Goal: Book appointment/travel/reservation

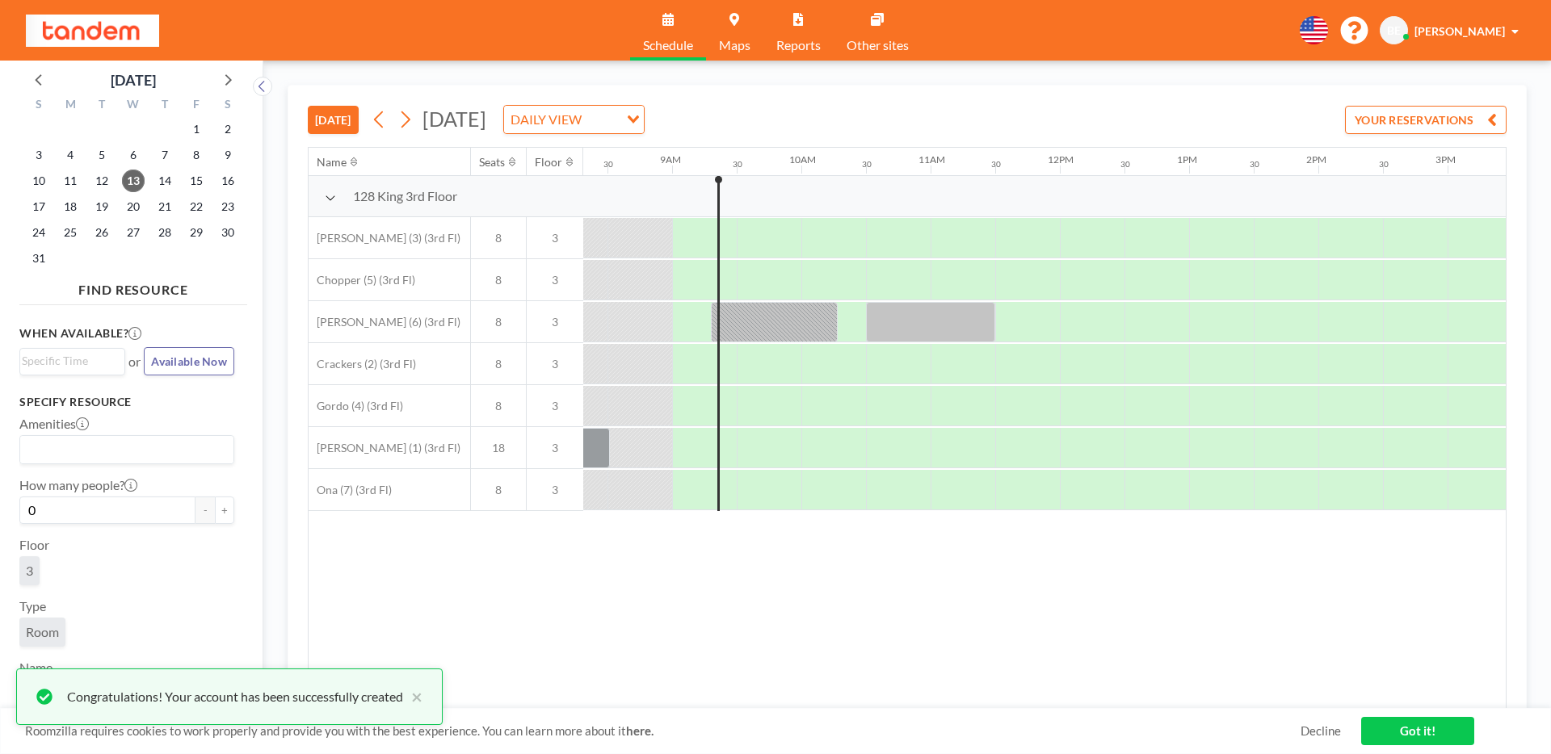
scroll to position [0, 1098]
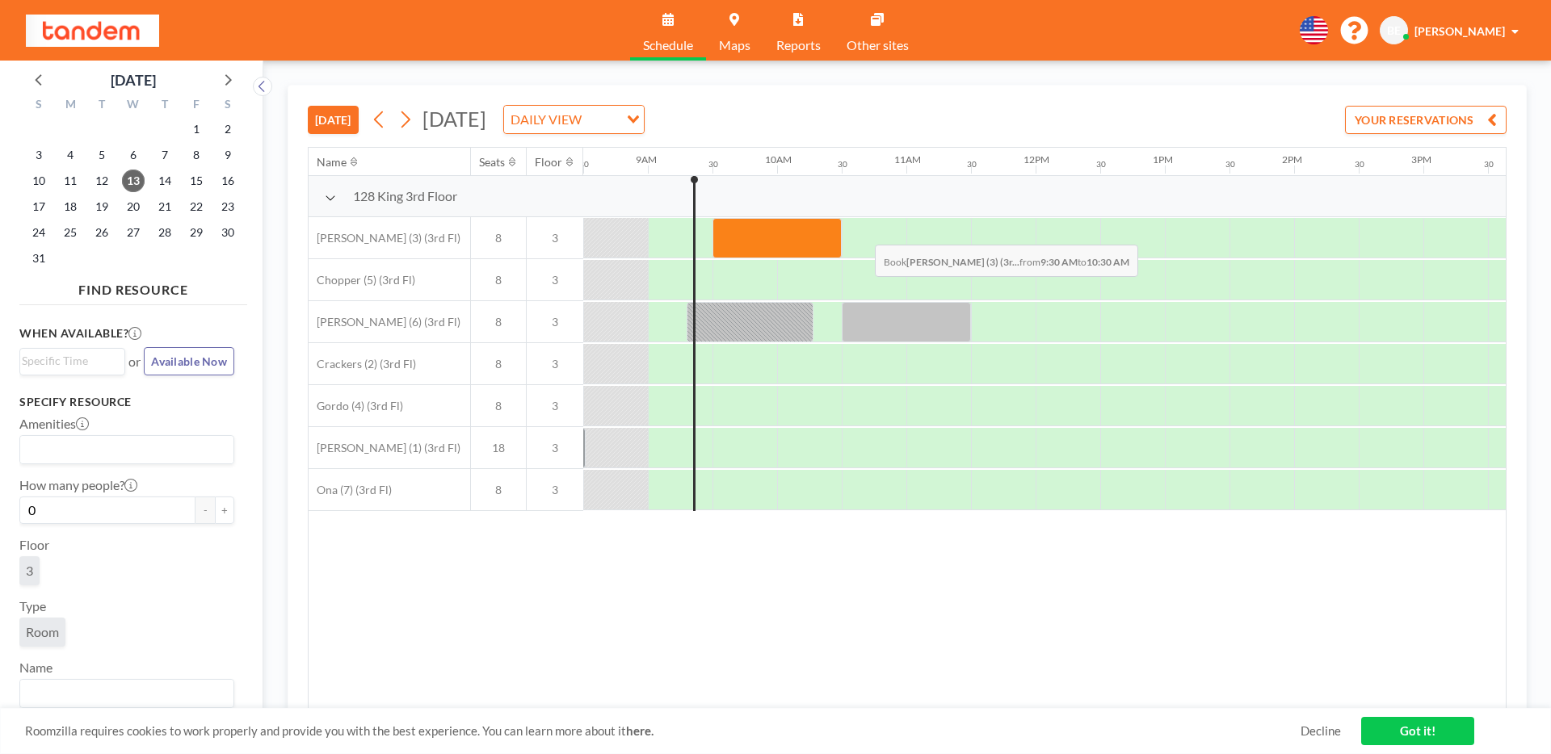
drag, startPoint x: 730, startPoint y: 233, endPoint x: 862, endPoint y: 233, distance: 131.6
click at [862, 233] on div at bounding box center [1035, 238] width 3101 height 42
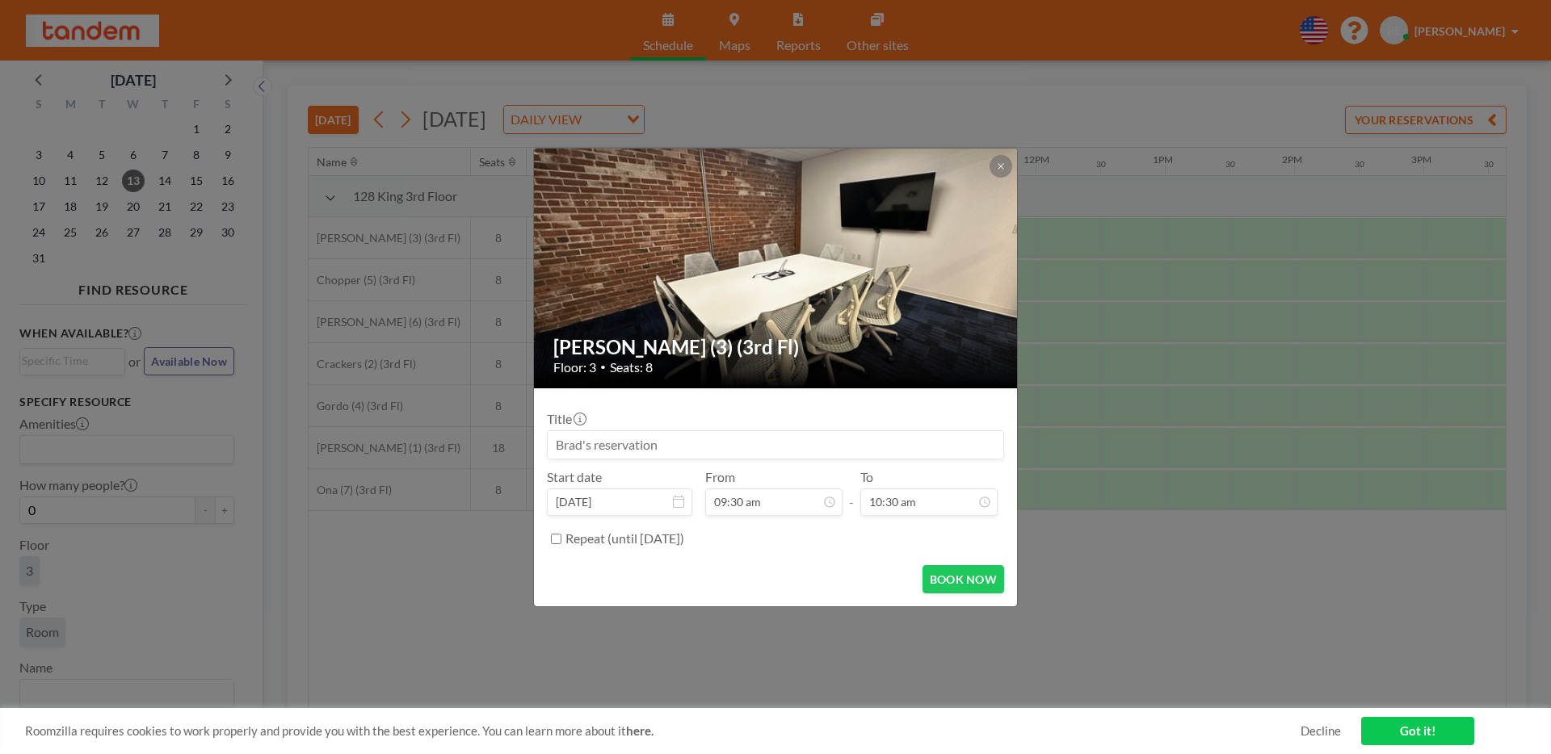
click at [684, 541] on label "Repeat (until [DATE])" at bounding box center [624, 539] width 119 height 16
click at [561, 541] on input "Repeat (until [DATE])" at bounding box center [556, 539] width 10 height 10
checkbox input "true"
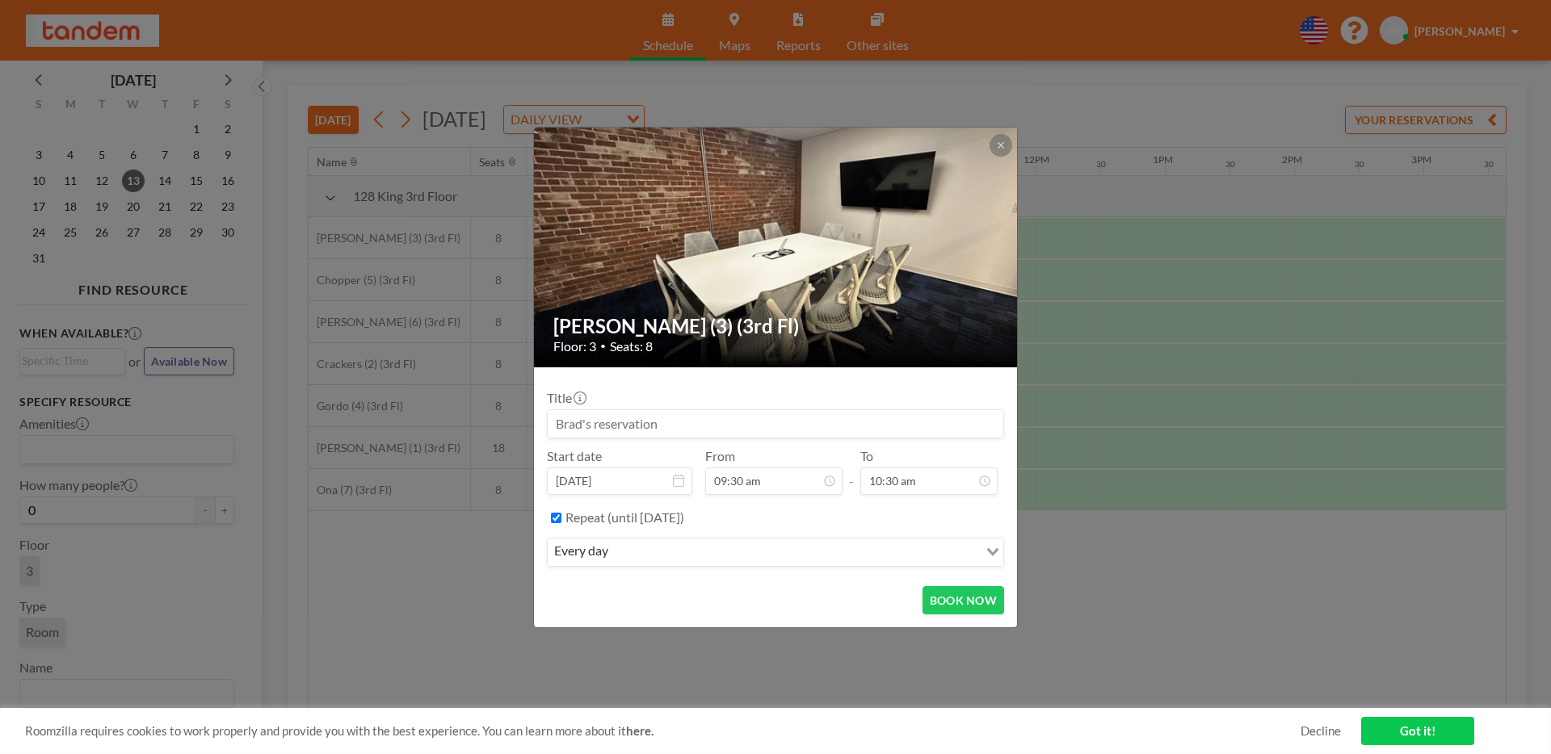
click at [888, 560] on input "Search for option" at bounding box center [794, 552] width 363 height 21
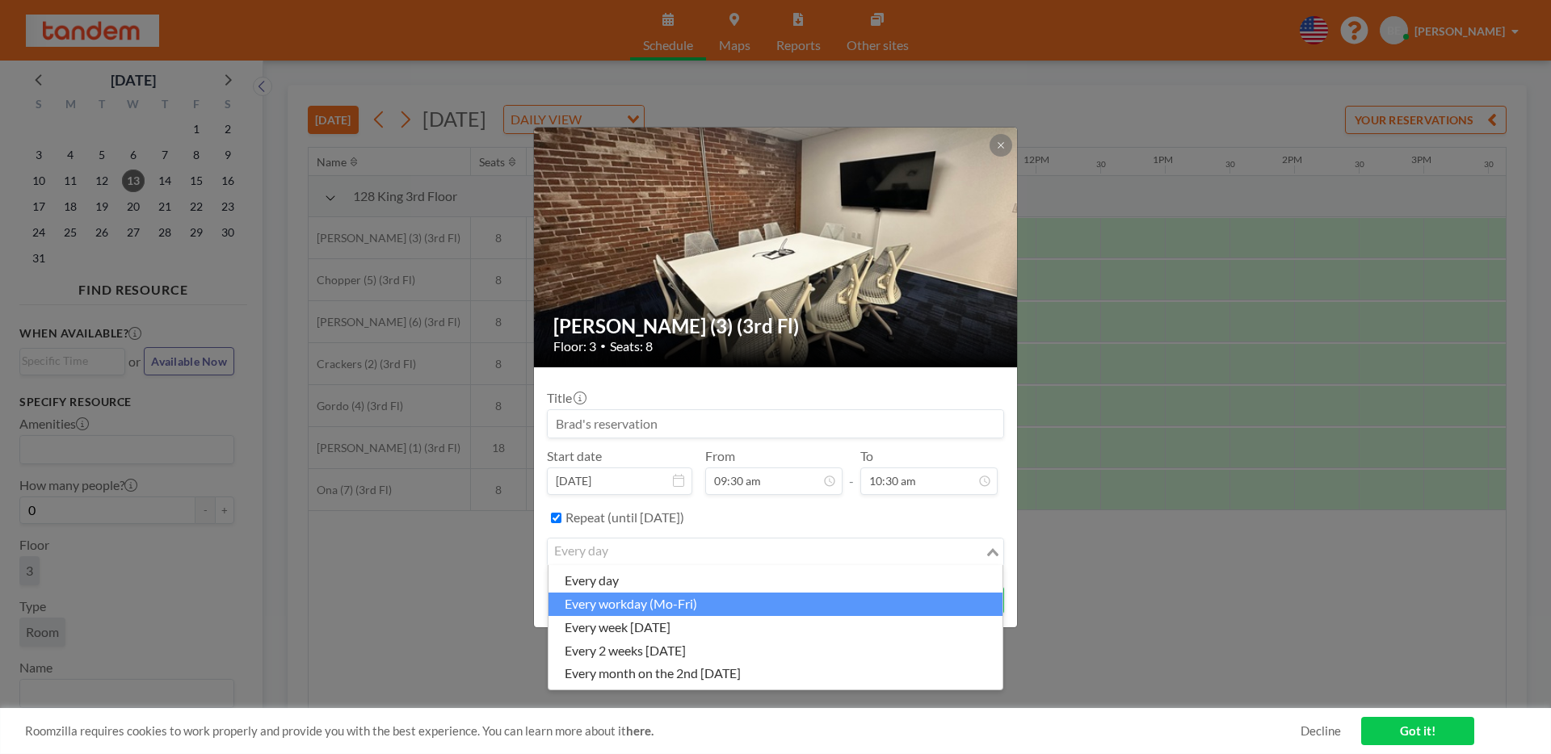
click at [885, 599] on li "every workday (Mo-Fri)" at bounding box center [775, 604] width 454 height 23
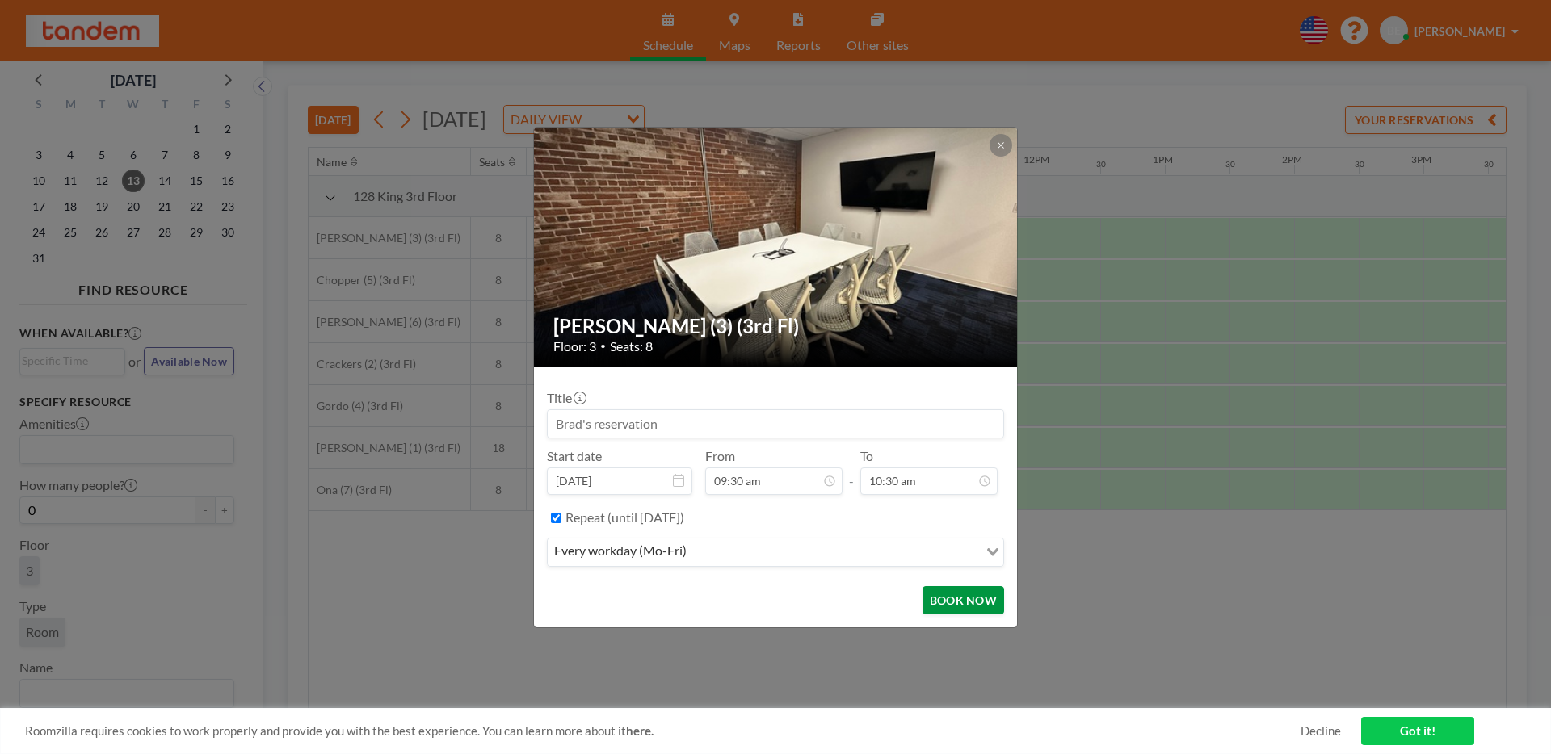
click at [975, 604] on button "BOOK NOW" at bounding box center [963, 600] width 82 height 28
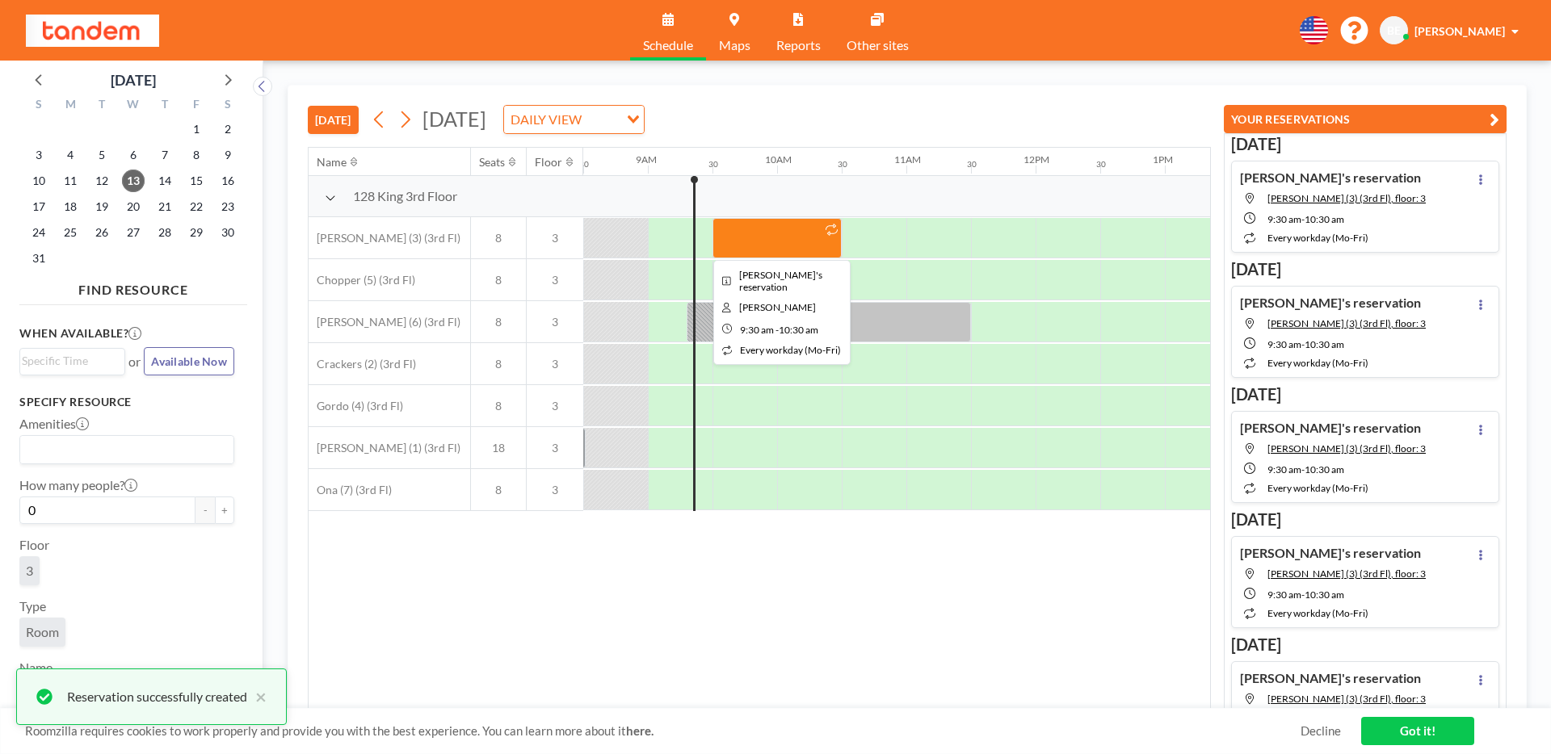
click at [783, 239] on div at bounding box center [776, 238] width 129 height 40
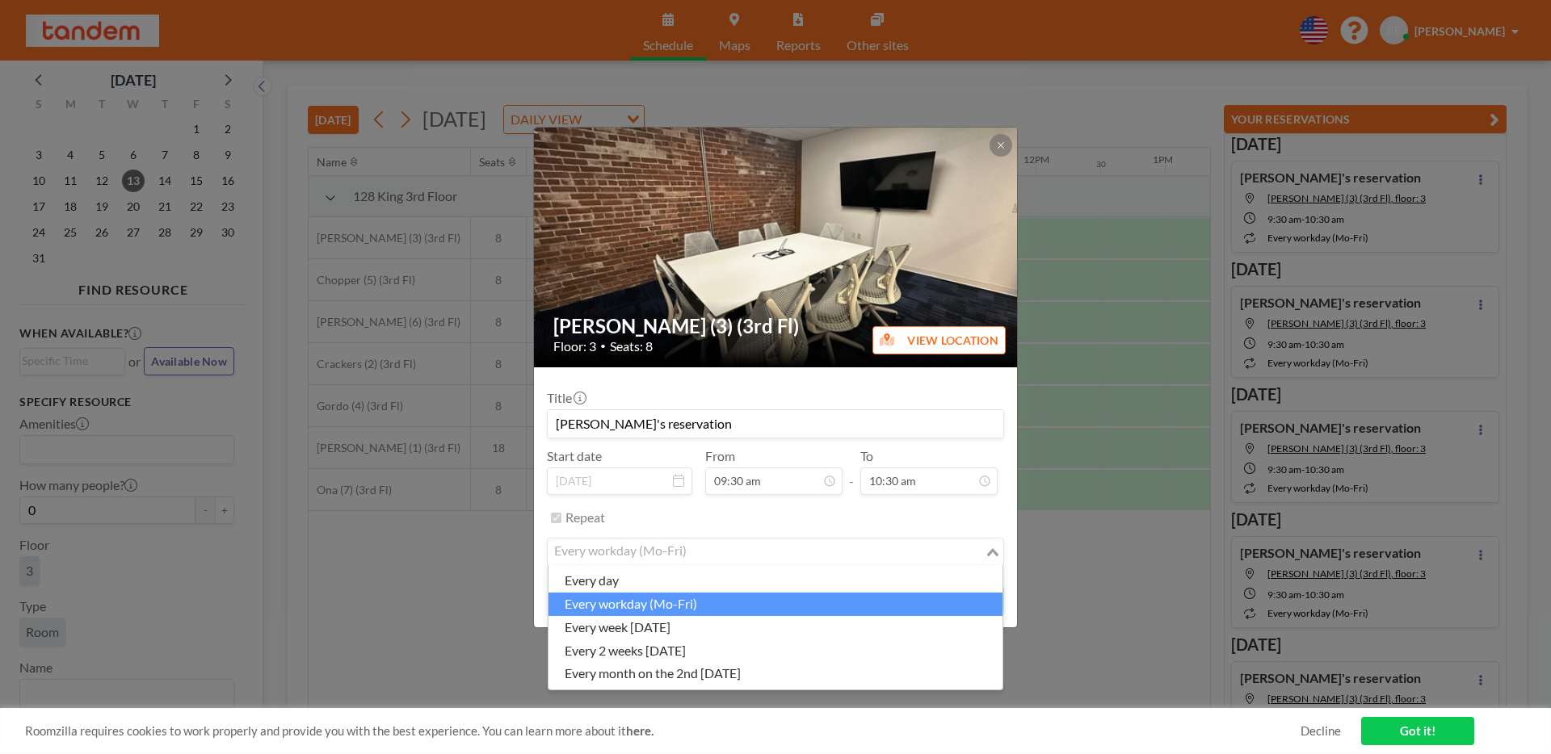
click at [678, 548] on div "every workday (Mo-Fri)" at bounding box center [766, 551] width 437 height 24
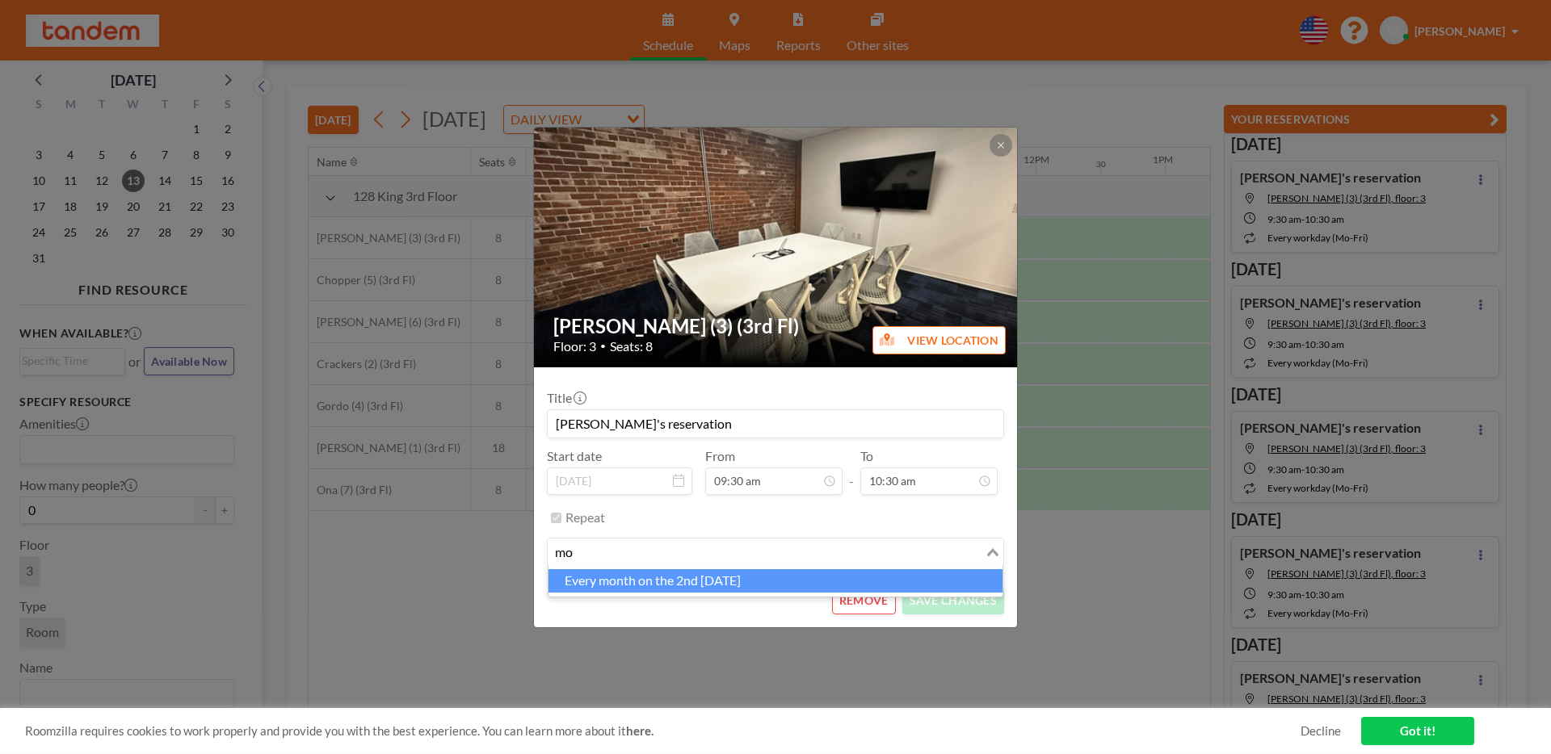
type input "m"
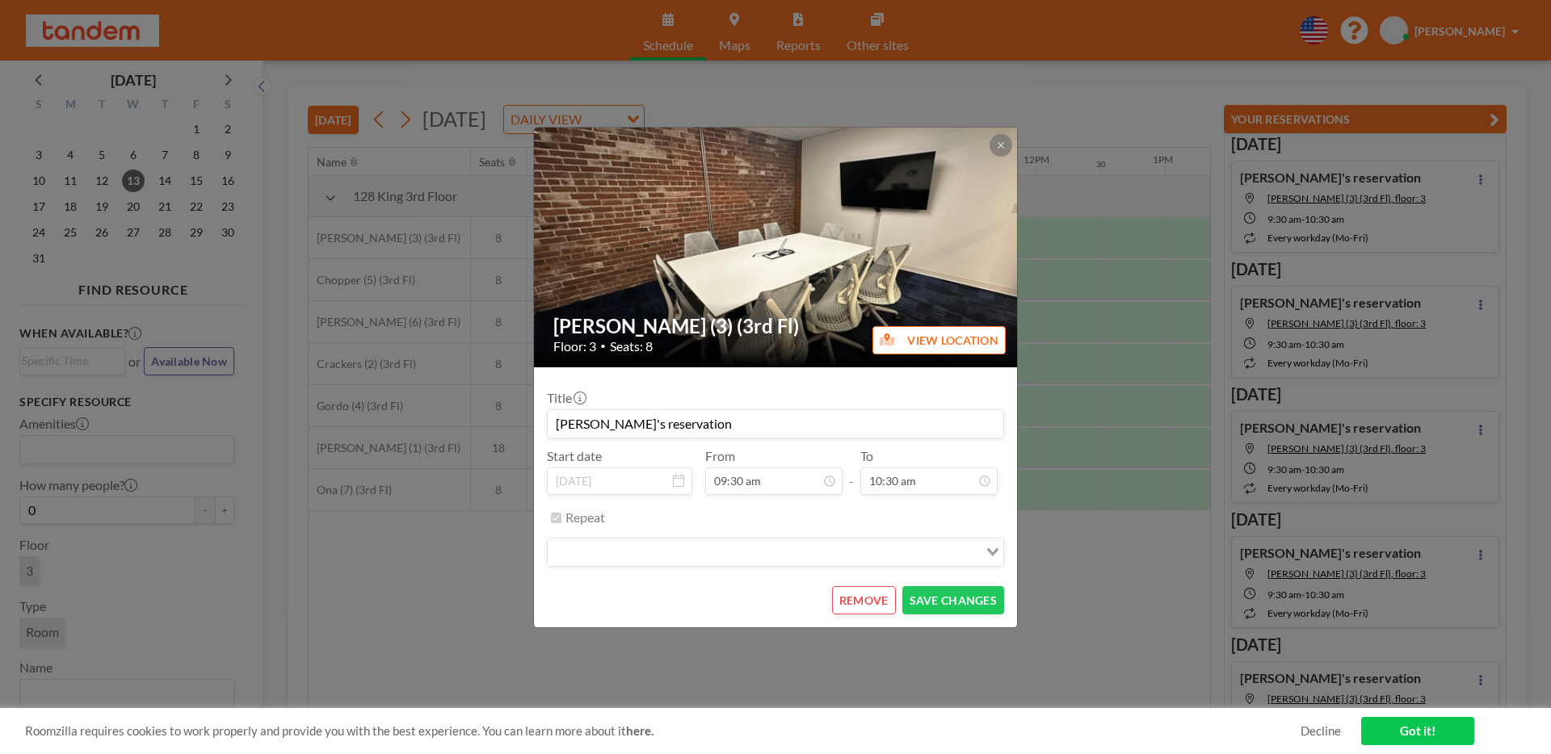
click at [716, 521] on div "Repeat" at bounding box center [784, 518] width 439 height 27
click at [858, 602] on button "REMOVE" at bounding box center [864, 600] width 64 height 28
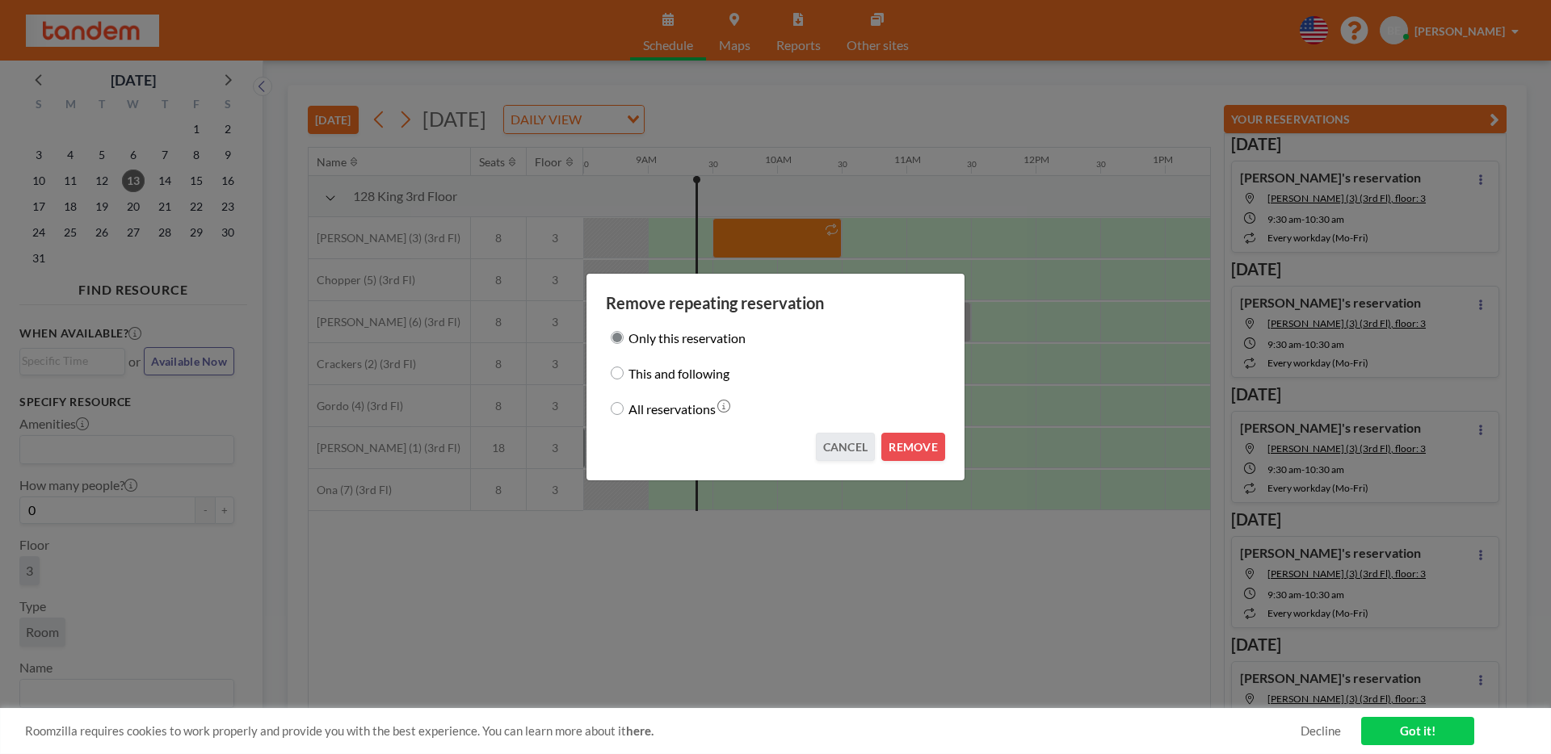
click at [676, 412] on label "All reservations" at bounding box center [671, 408] width 87 height 23
click at [623, 412] on input "All reservations" at bounding box center [617, 408] width 13 height 13
radio input "true"
click at [901, 448] on button "REMOVE" at bounding box center [913, 447] width 64 height 28
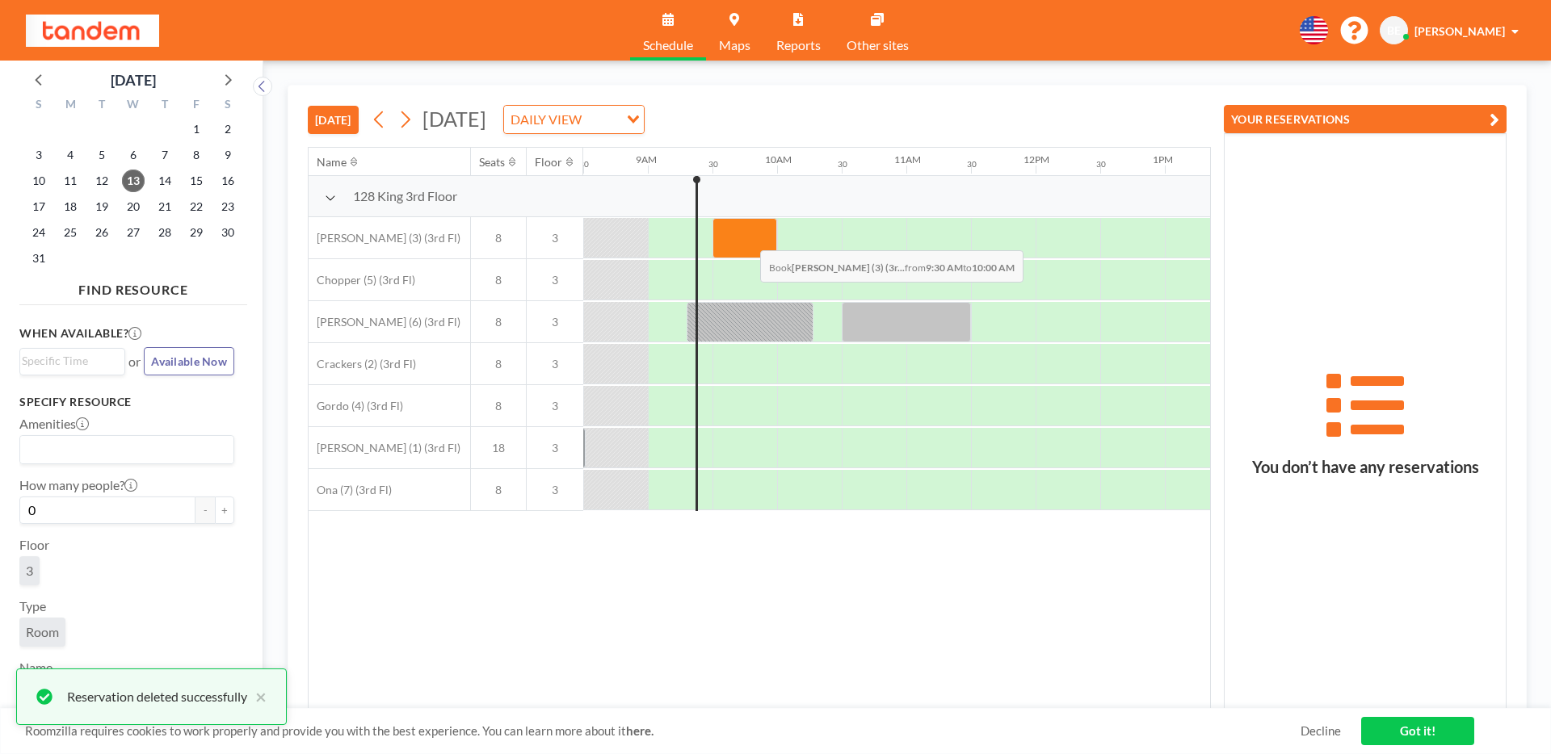
drag, startPoint x: 747, startPoint y: 238, endPoint x: 849, endPoint y: 238, distance: 101.8
click at [849, 238] on div at bounding box center [1035, 238] width 3101 height 42
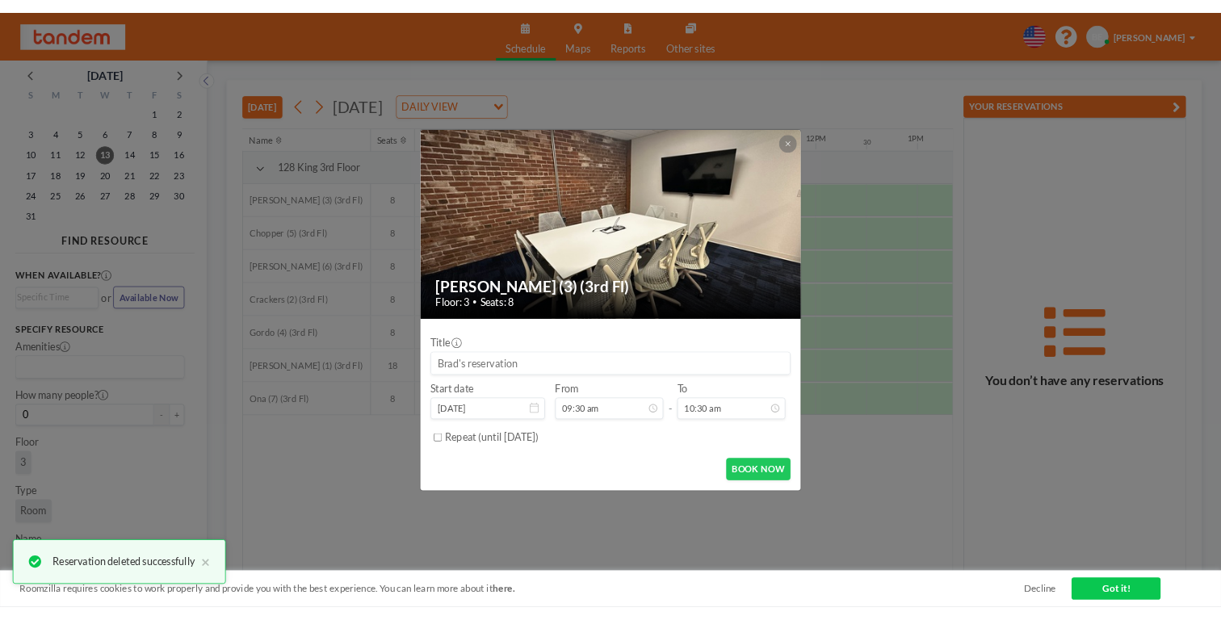
scroll to position [603, 0]
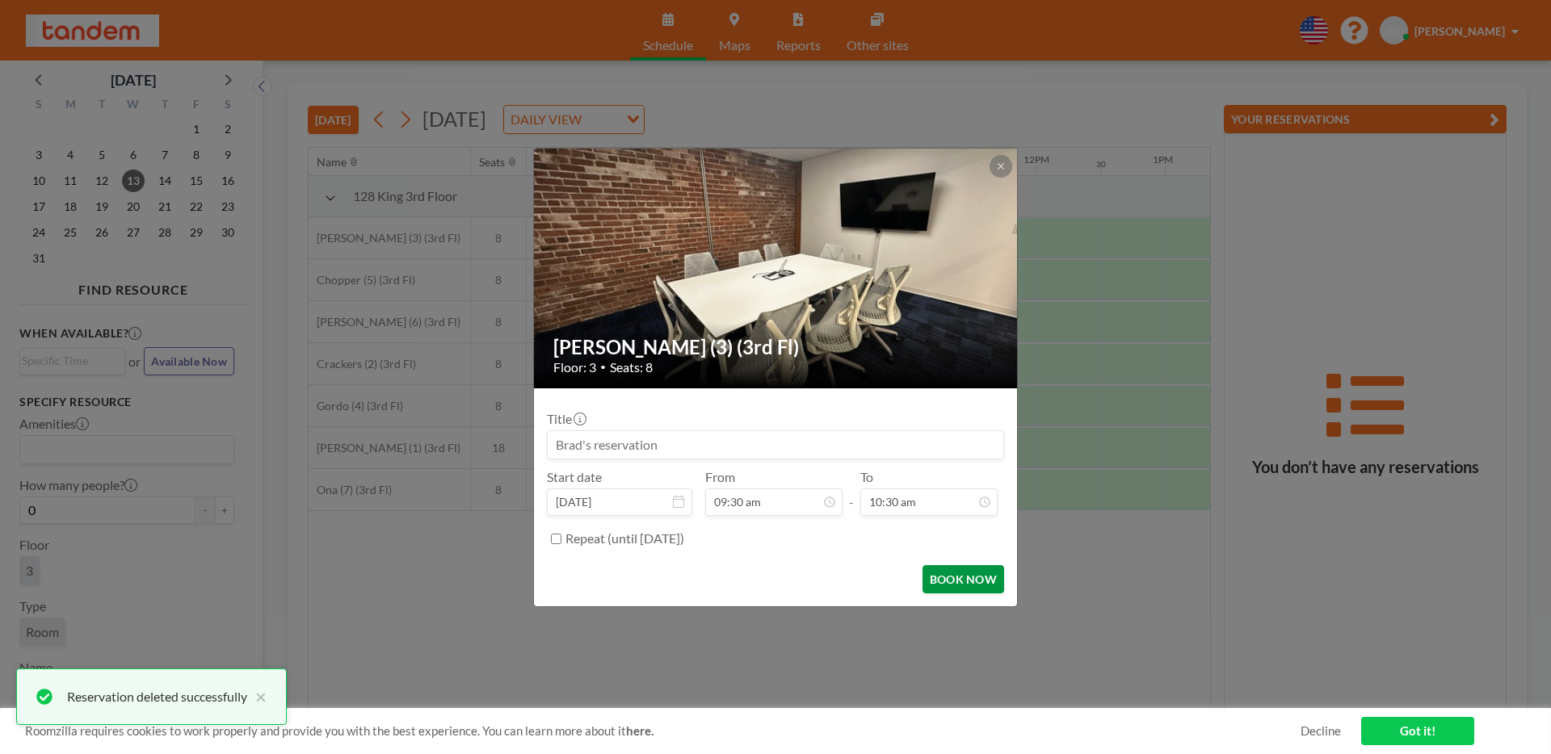
click at [938, 579] on button "BOOK NOW" at bounding box center [963, 579] width 82 height 28
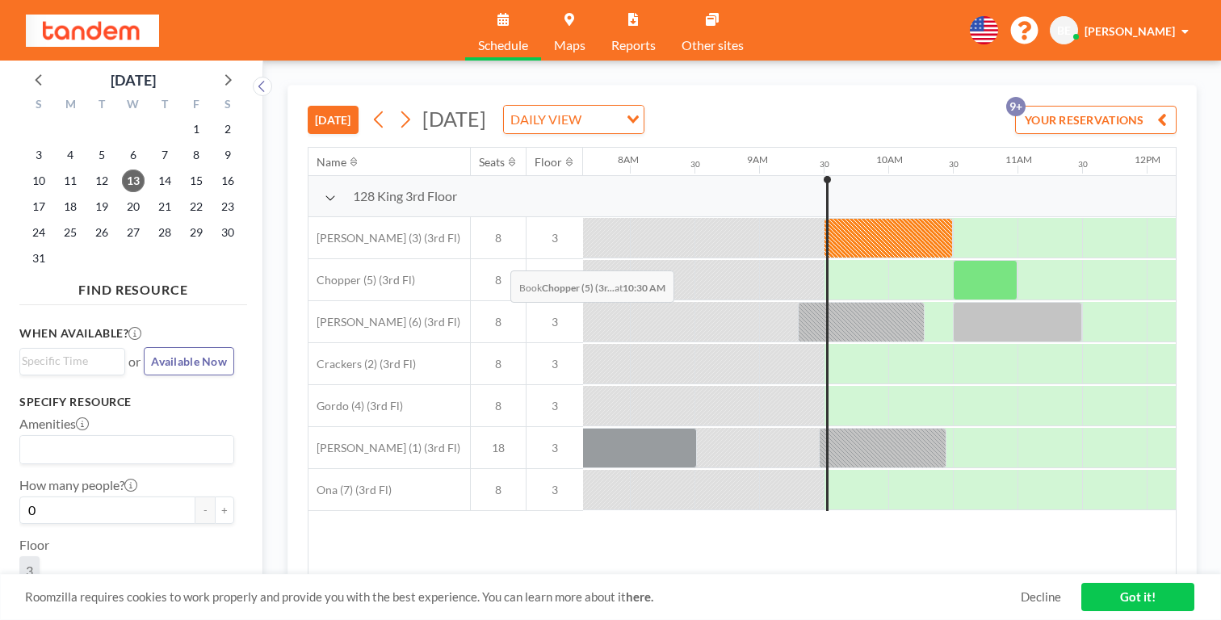
scroll to position [0, 793]
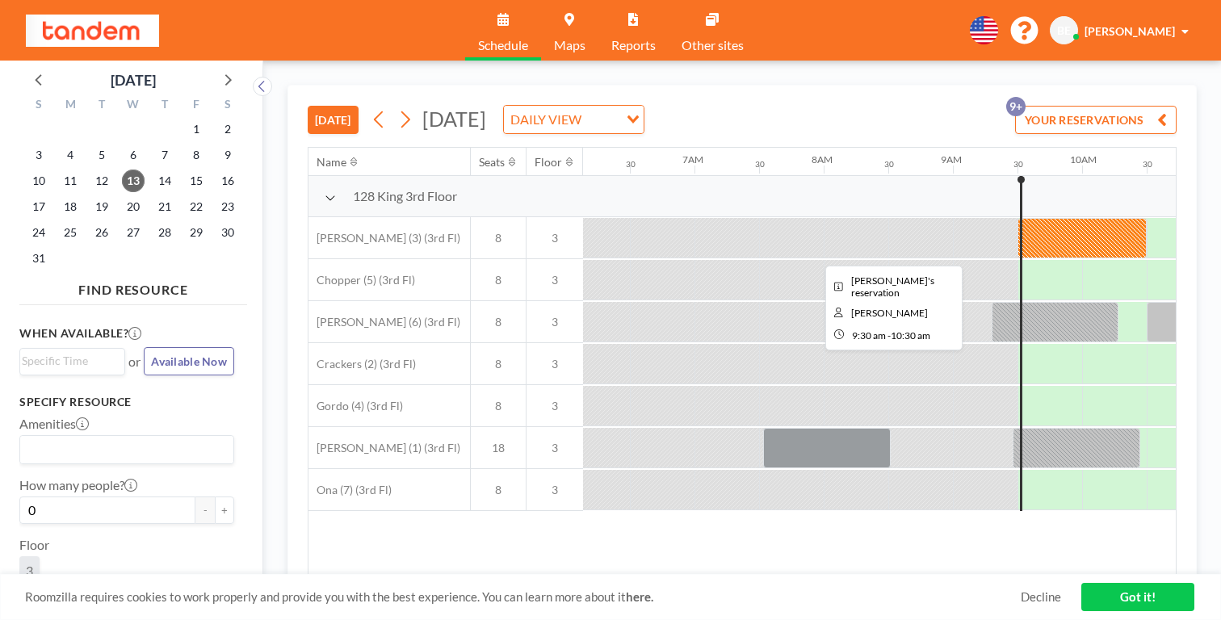
click at [1018, 218] on div at bounding box center [1082, 238] width 129 height 40
